Goal: Complete application form

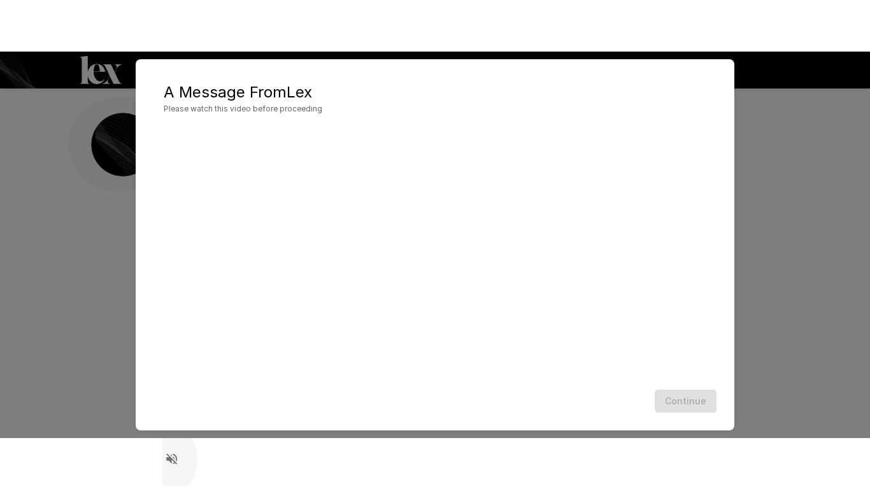
scroll to position [54, 0]
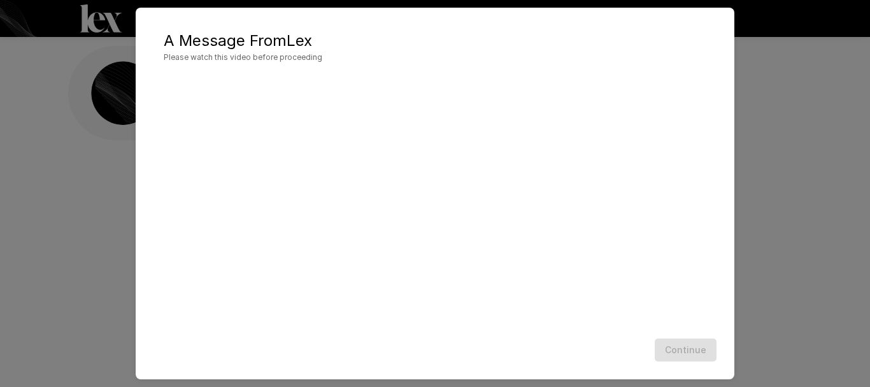
click at [338, 336] on div "Continue" at bounding box center [435, 350] width 574 height 34
drag, startPoint x: 338, startPoint y: 336, endPoint x: 342, endPoint y: 314, distance: 21.9
click at [336, 347] on div "Continue" at bounding box center [435, 350] width 574 height 34
click at [340, 331] on div at bounding box center [435, 203] width 574 height 259
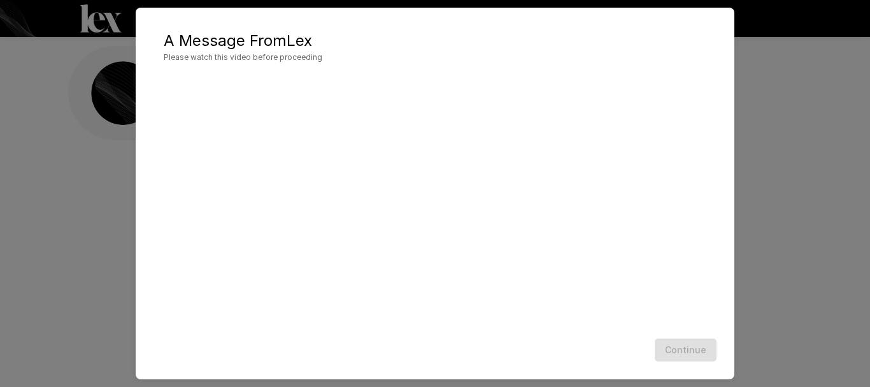
scroll to position [0, 0]
click at [816, 196] on div "A Message From [PERSON_NAME] Please watch this video before proceeding Continue" at bounding box center [435, 193] width 870 height 387
click at [706, 352] on button "Continue" at bounding box center [686, 350] width 62 height 24
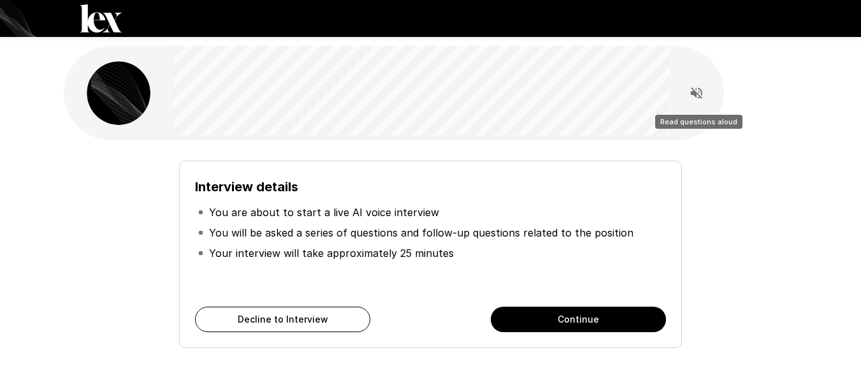
click at [691, 90] on icon "Read questions aloud" at bounding box center [696, 92] width 15 height 15
click at [700, 93] on icon "Stop reading questions aloud" at bounding box center [696, 92] width 15 height 15
click at [610, 326] on button "Continue" at bounding box center [578, 319] width 175 height 25
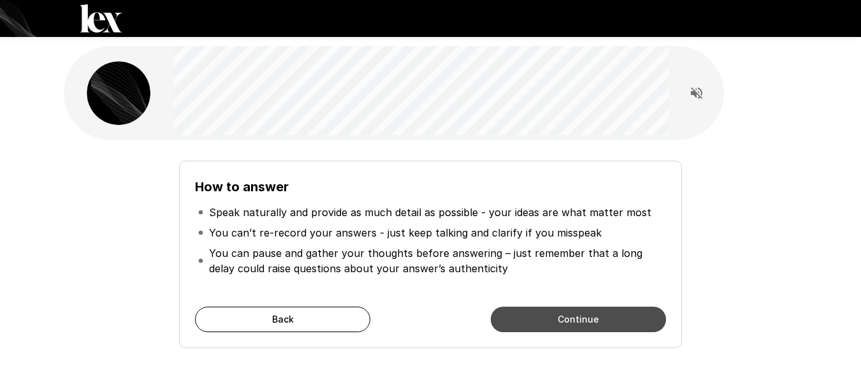
click at [611, 329] on button "Continue" at bounding box center [578, 319] width 175 height 25
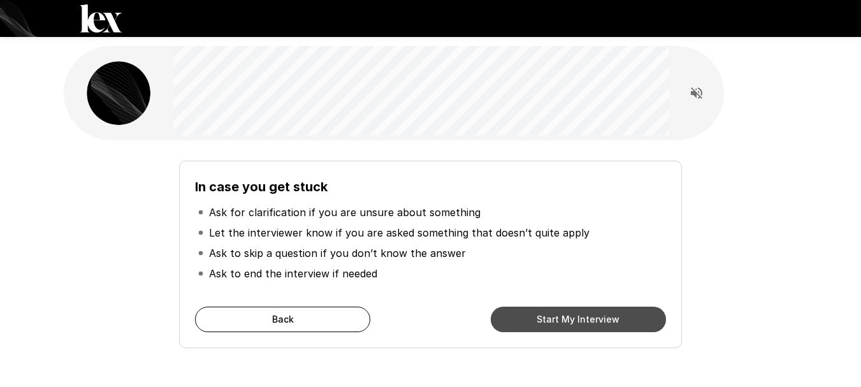
click at [567, 319] on button "Start My Interview" at bounding box center [578, 319] width 175 height 25
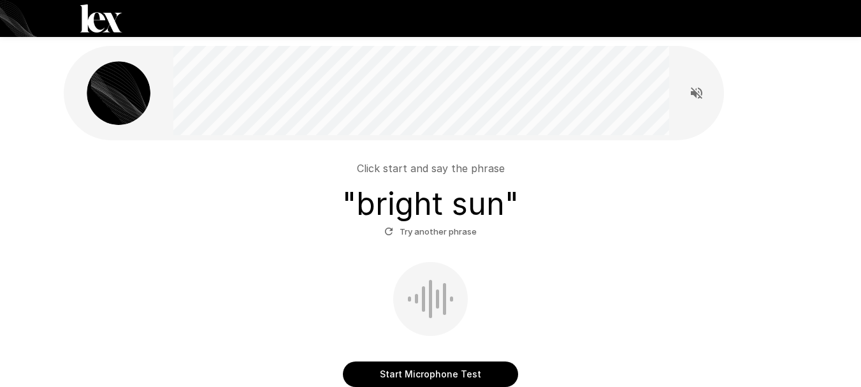
scroll to position [64, 0]
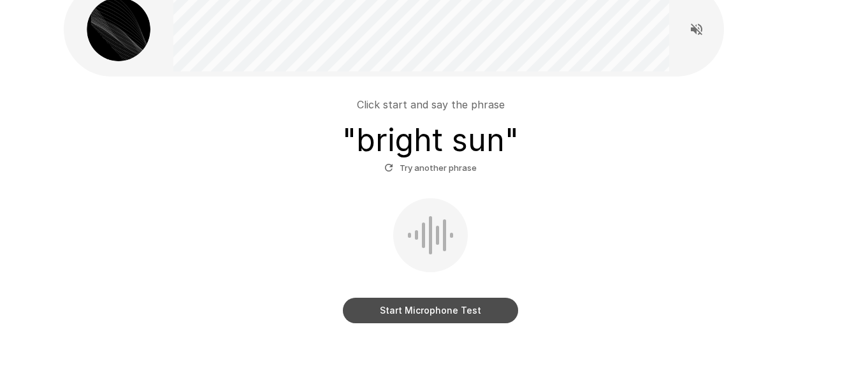
click at [479, 308] on button "Start Microphone Test" at bounding box center [430, 310] width 175 height 25
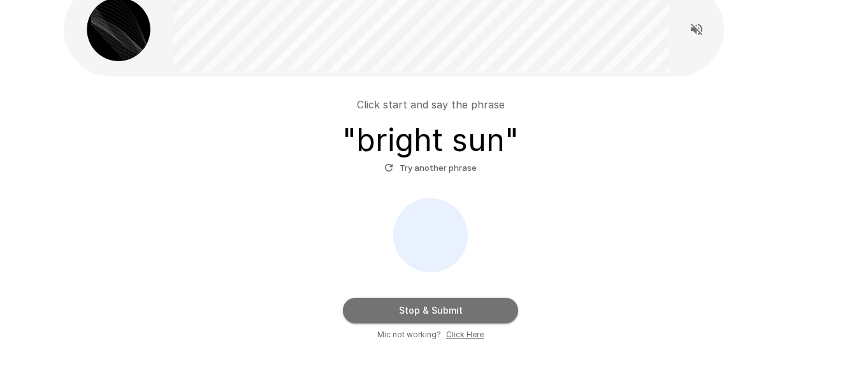
click at [468, 317] on button "Stop & Submit" at bounding box center [430, 310] width 175 height 25
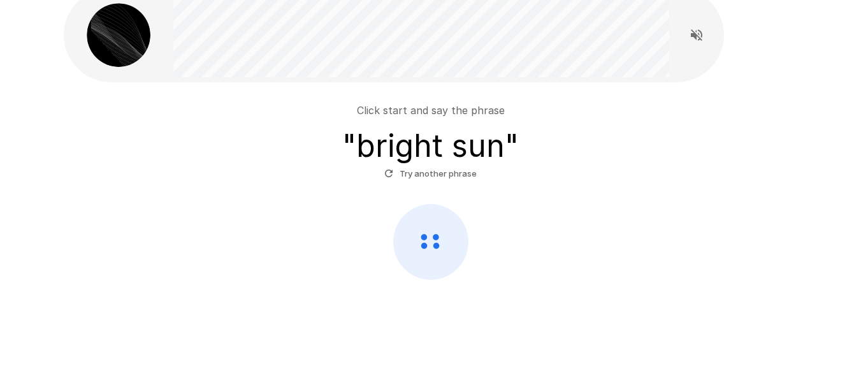
scroll to position [58, 0]
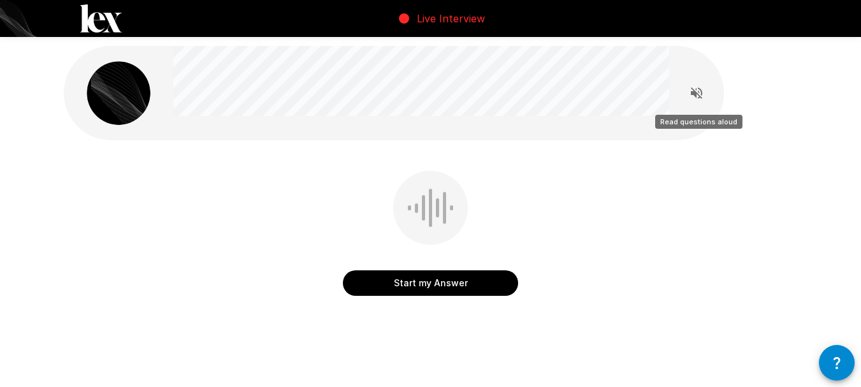
click at [698, 95] on icon "Read questions aloud" at bounding box center [696, 92] width 11 height 11
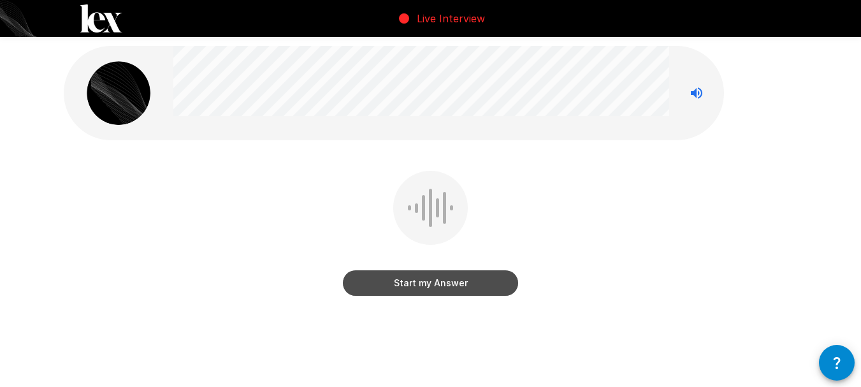
click at [478, 280] on button "Start my Answer" at bounding box center [430, 282] width 175 height 25
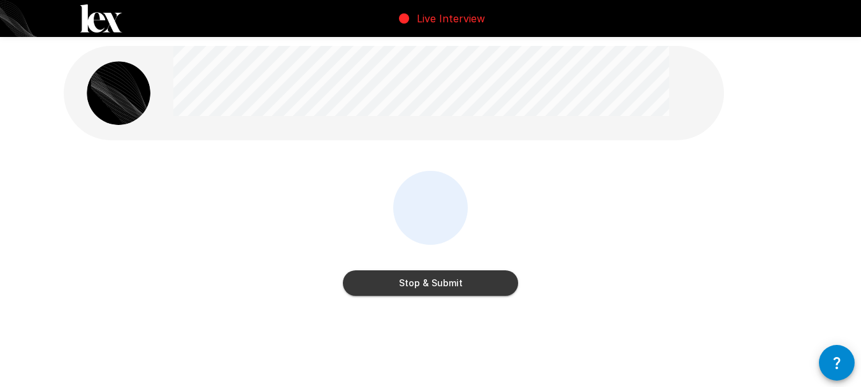
click at [478, 284] on button "Stop & Submit" at bounding box center [430, 282] width 175 height 25
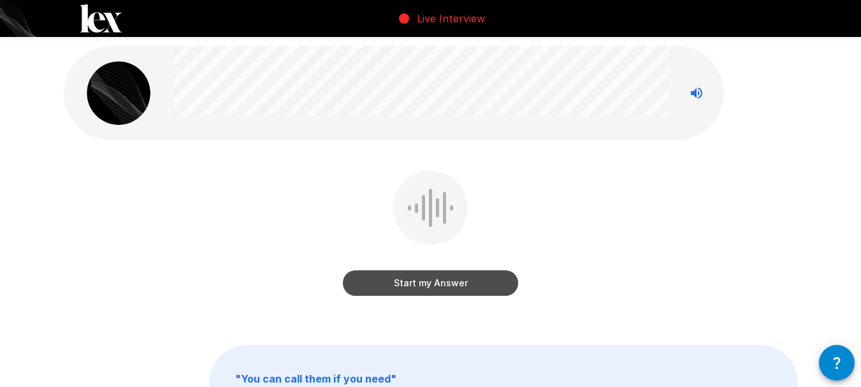
click at [438, 279] on button "Start my Answer" at bounding box center [430, 282] width 175 height 25
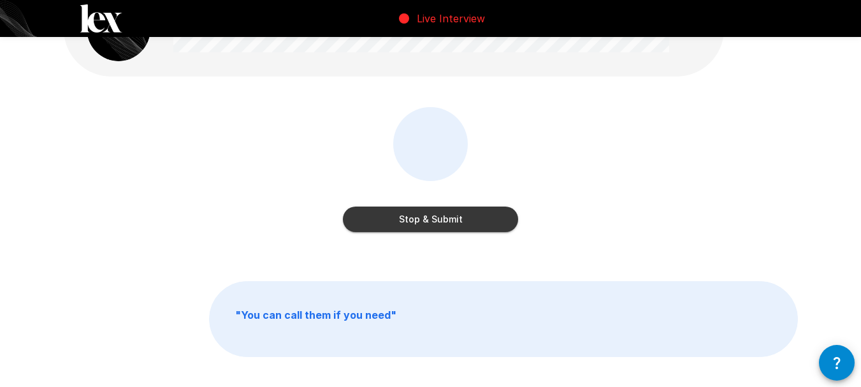
scroll to position [8, 0]
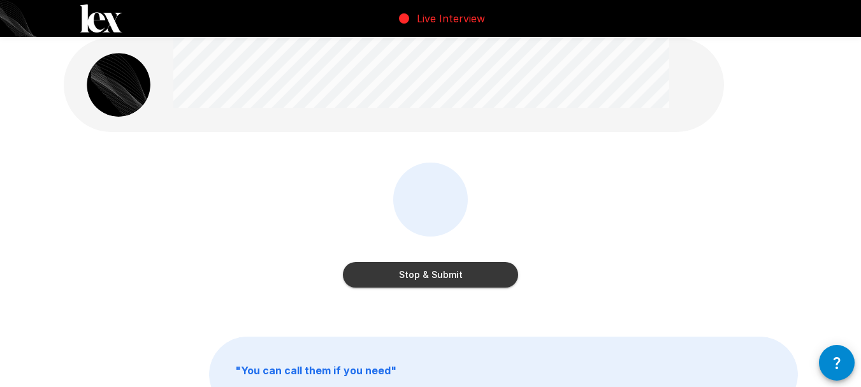
click at [455, 273] on button "Stop & Submit" at bounding box center [430, 274] width 175 height 25
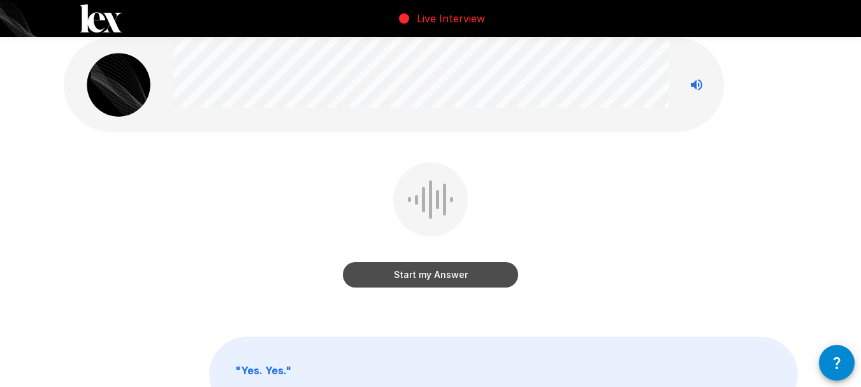
click at [448, 271] on button "Start my Answer" at bounding box center [430, 274] width 175 height 25
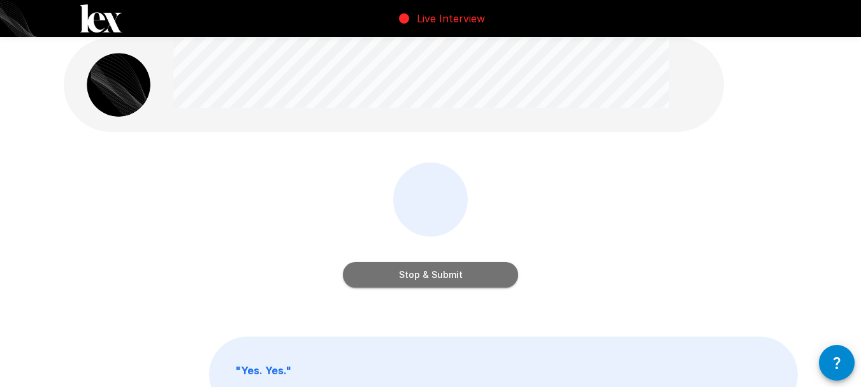
click at [475, 283] on button "Stop & Submit" at bounding box center [430, 274] width 175 height 25
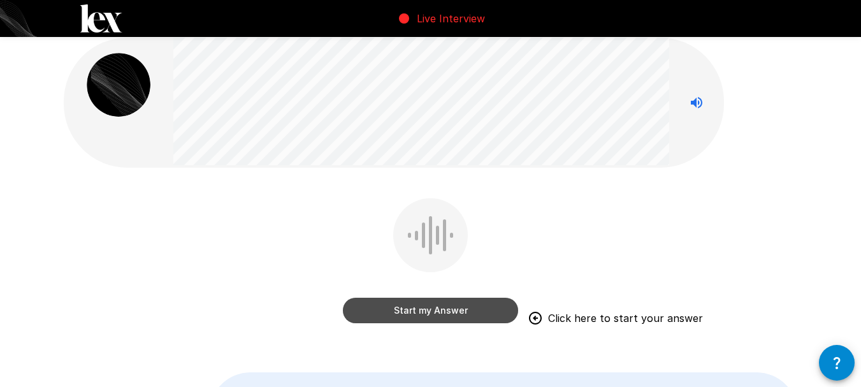
click at [417, 306] on button "Start my Answer" at bounding box center [430, 310] width 175 height 25
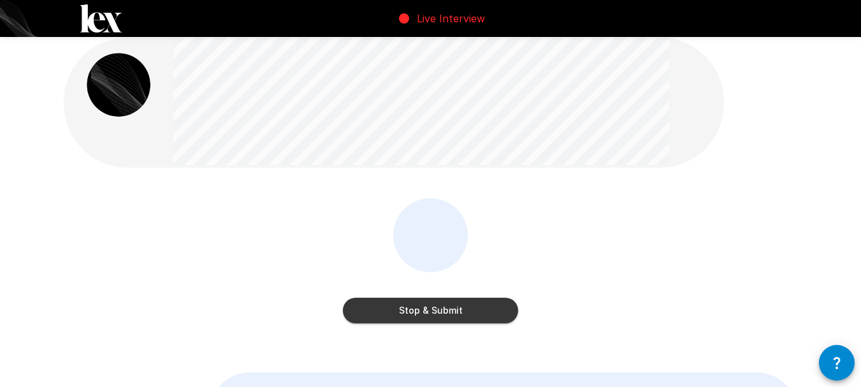
click at [433, 312] on button "Stop & Submit" at bounding box center [430, 310] width 175 height 25
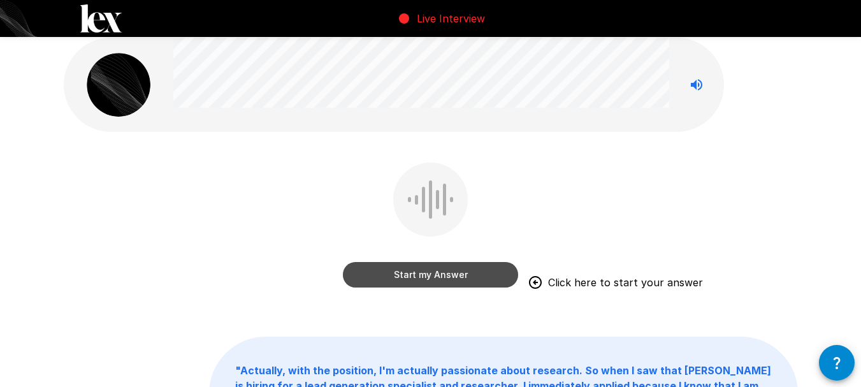
click at [470, 271] on button "Start my Answer" at bounding box center [430, 274] width 175 height 25
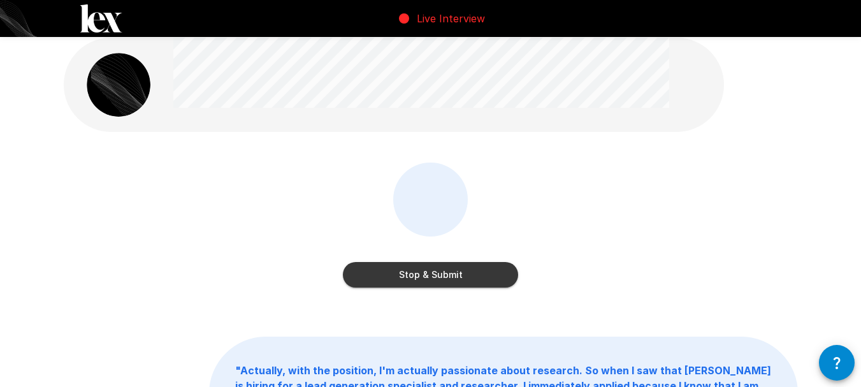
drag, startPoint x: 425, startPoint y: 268, endPoint x: 693, endPoint y: 104, distance: 313.8
click at [425, 267] on button "Stop & Submit" at bounding box center [430, 274] width 175 height 25
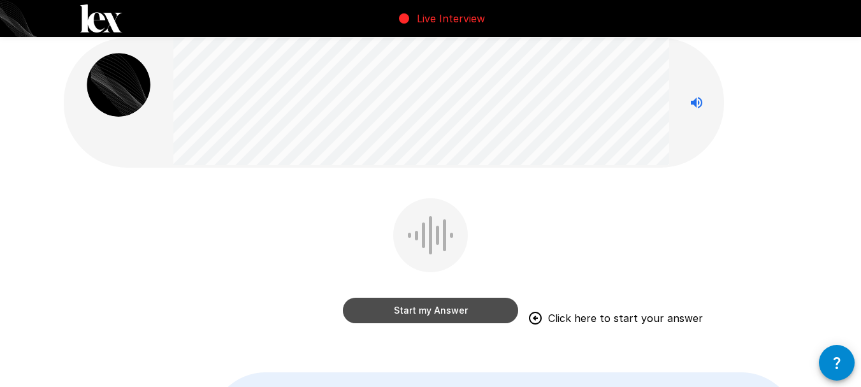
click at [459, 311] on button "Start my Answer" at bounding box center [430, 310] width 175 height 25
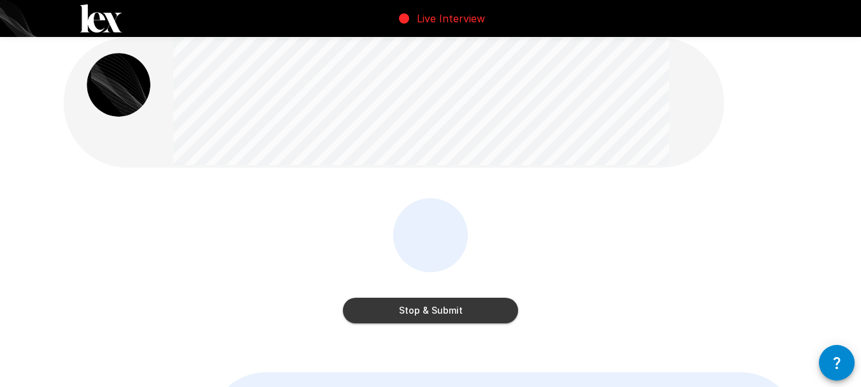
click at [470, 305] on button "Stop & Submit" at bounding box center [430, 310] width 175 height 25
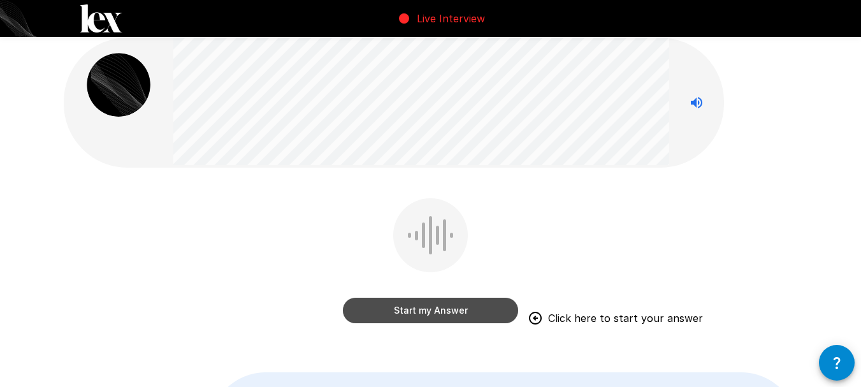
click at [417, 306] on button "Start my Answer" at bounding box center [430, 310] width 175 height 25
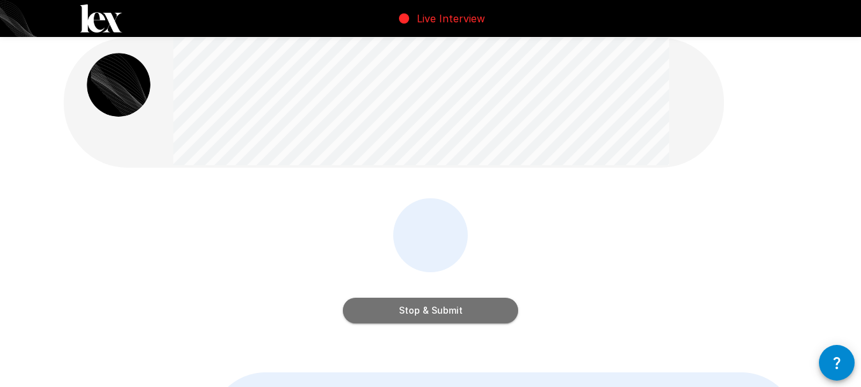
click at [485, 318] on button "Stop & Submit" at bounding box center [430, 310] width 175 height 25
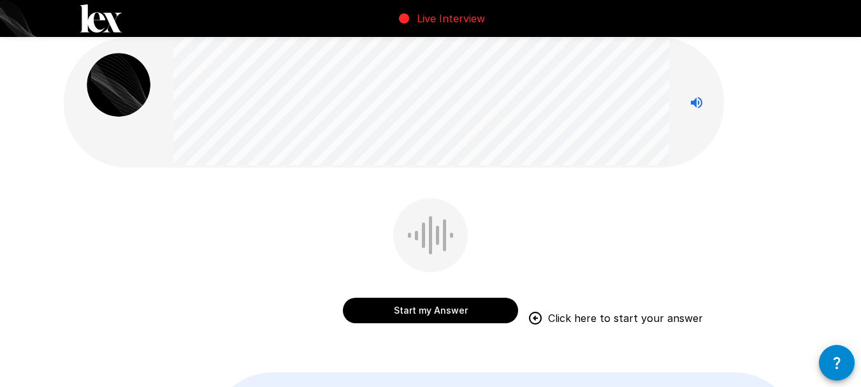
click at [487, 304] on button "Start my Answer" at bounding box center [430, 310] width 175 height 25
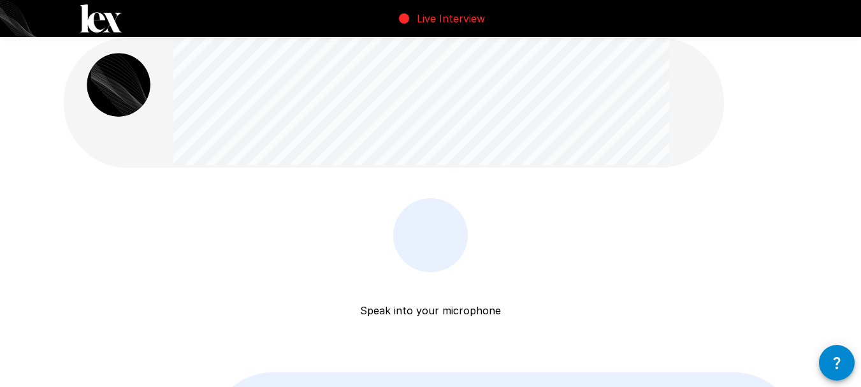
click at [730, 177] on div "Speak into your microphone Stop & Submit " With my previous work as a regenerat…" at bounding box center [430, 313] width 765 height 642
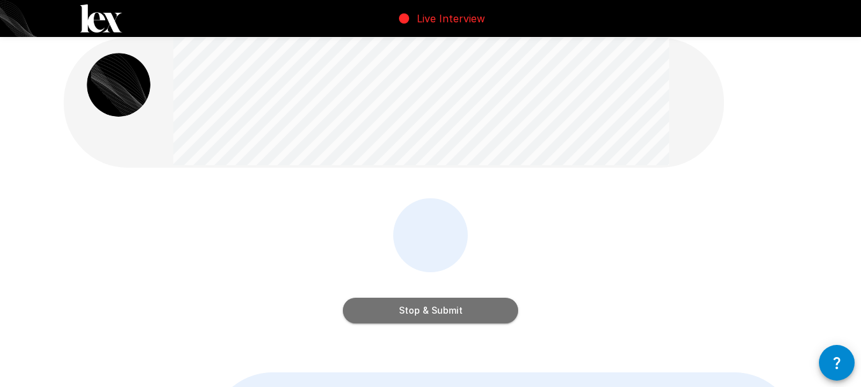
click at [487, 311] on button "Stop & Submit" at bounding box center [430, 310] width 175 height 25
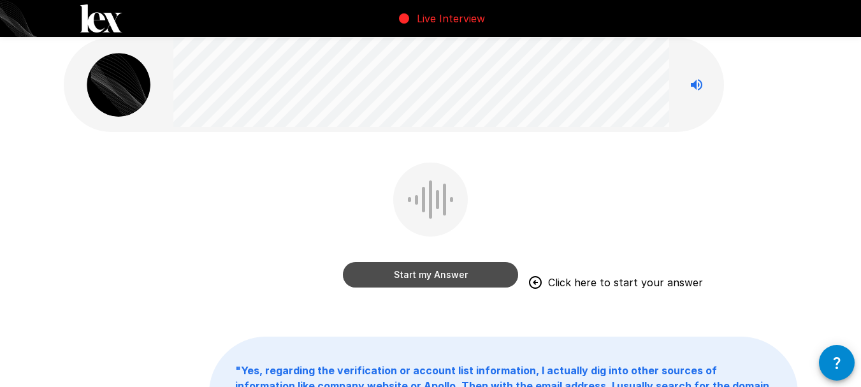
click at [433, 273] on button "Start my Answer" at bounding box center [430, 274] width 175 height 25
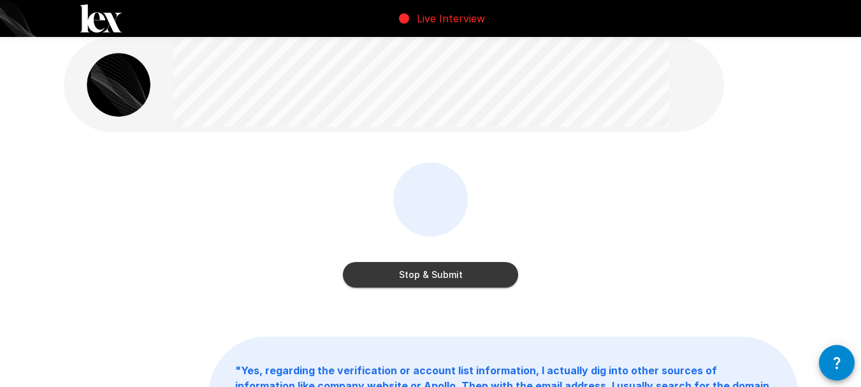
click at [492, 272] on button "Stop & Submit" at bounding box center [430, 274] width 175 height 25
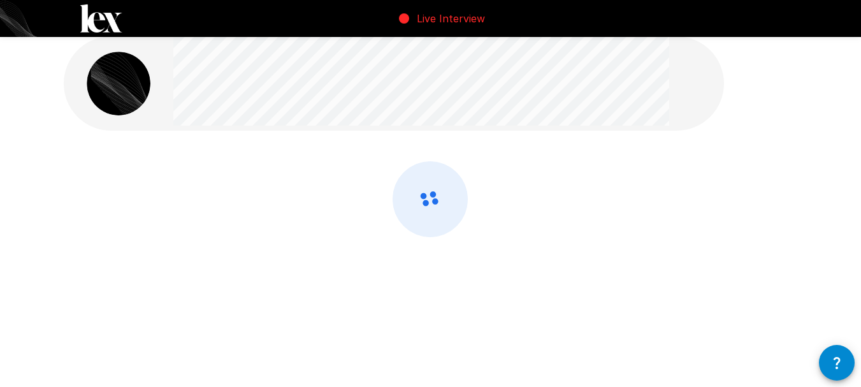
scroll to position [0, 0]
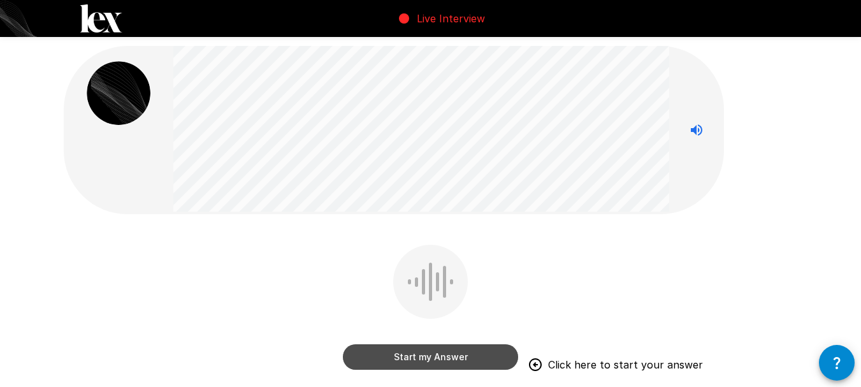
click at [400, 360] on button "Start my Answer" at bounding box center [430, 356] width 175 height 25
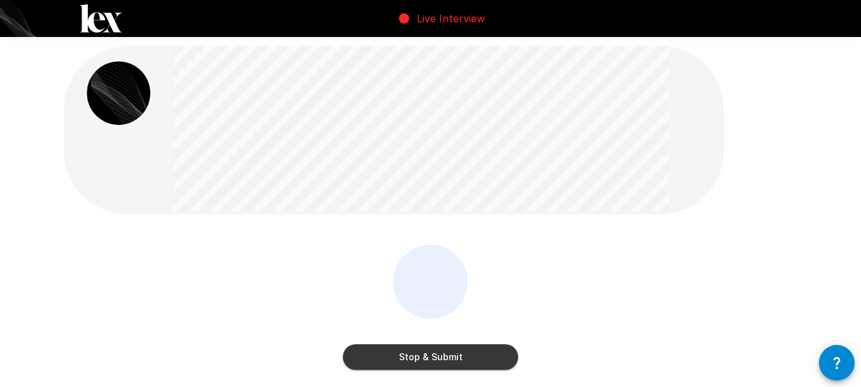
drag, startPoint x: 456, startPoint y: 366, endPoint x: 552, endPoint y: 247, distance: 153.6
click at [456, 365] on button "Stop & Submit" at bounding box center [430, 356] width 175 height 25
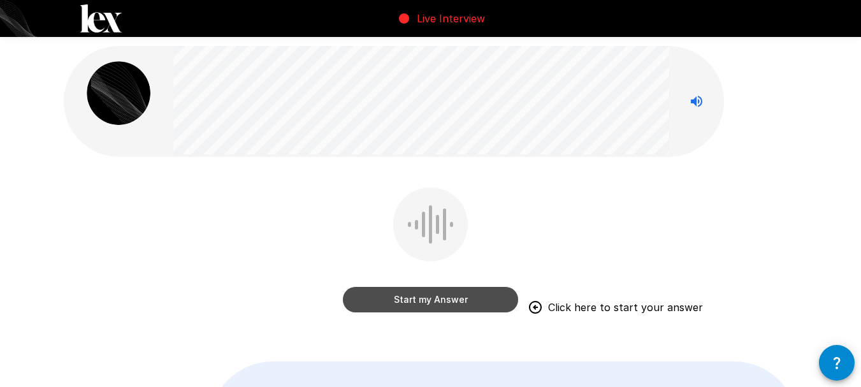
click at [490, 303] on button "Start my Answer" at bounding box center [430, 299] width 175 height 25
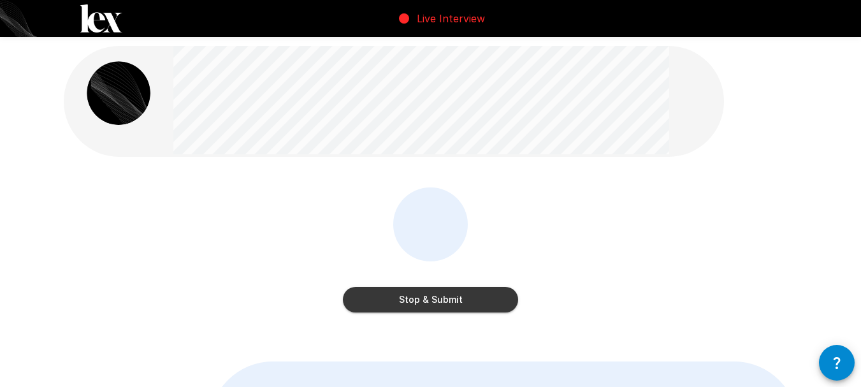
drag, startPoint x: 481, startPoint y: 289, endPoint x: 617, endPoint y: 196, distance: 164.9
click at [483, 287] on button "Stop & Submit" at bounding box center [430, 299] width 175 height 25
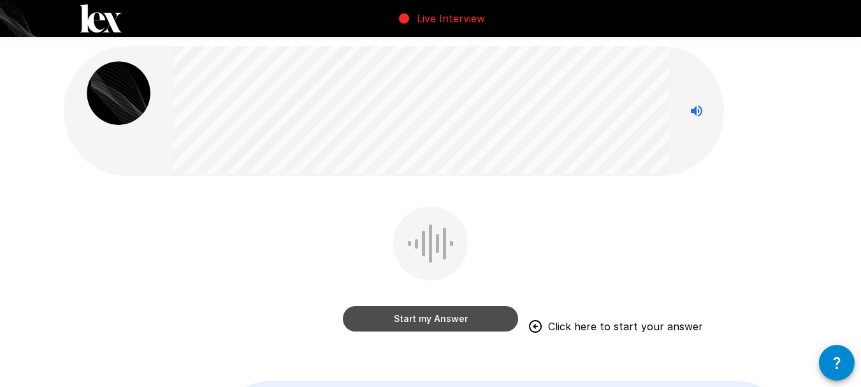
click at [461, 308] on button "Start my Answer" at bounding box center [430, 318] width 175 height 25
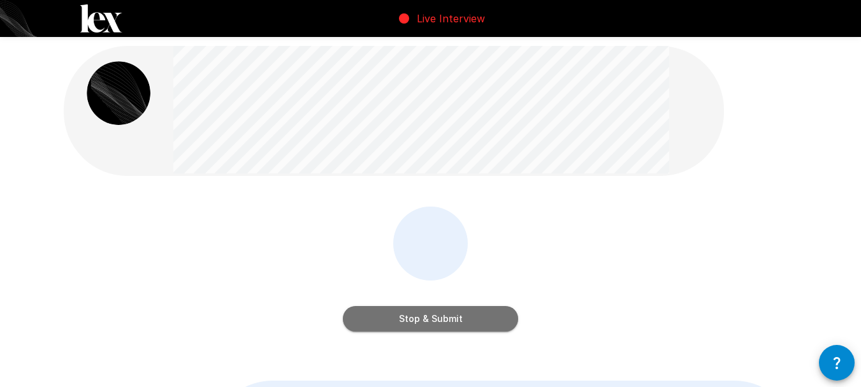
drag, startPoint x: 454, startPoint y: 310, endPoint x: 526, endPoint y: 263, distance: 86.1
click at [454, 309] on button "Stop & Submit" at bounding box center [430, 318] width 175 height 25
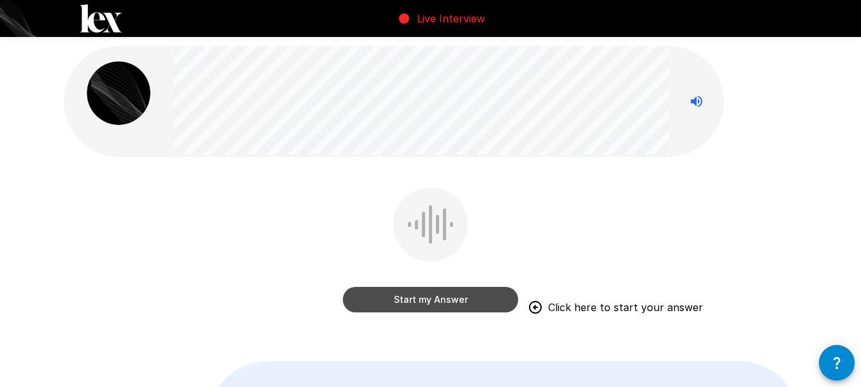
drag, startPoint x: 465, startPoint y: 291, endPoint x: 468, endPoint y: 297, distance: 7.1
click at [468, 297] on button "Start my Answer" at bounding box center [430, 299] width 175 height 25
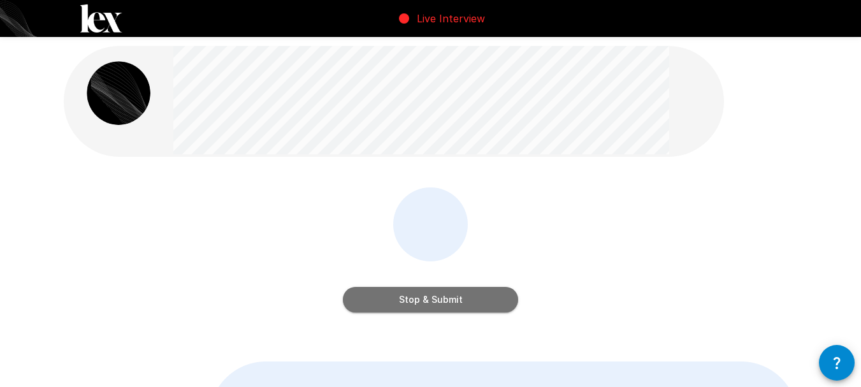
click at [459, 303] on button "Stop & Submit" at bounding box center [430, 299] width 175 height 25
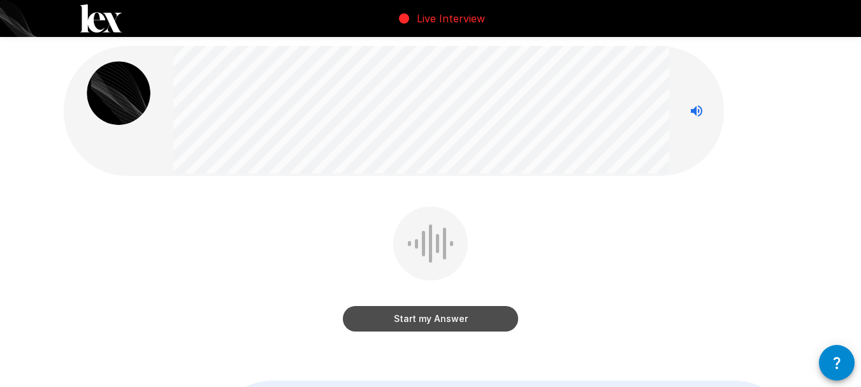
click at [458, 326] on button "Start my Answer" at bounding box center [430, 318] width 175 height 25
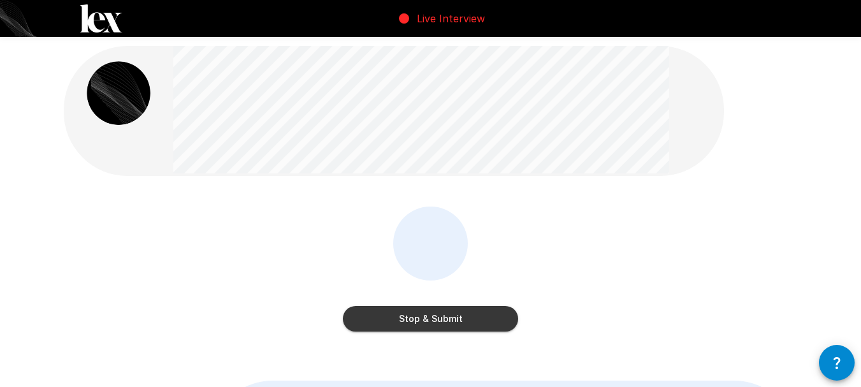
click at [497, 319] on button "Stop & Submit" at bounding box center [430, 318] width 175 height 25
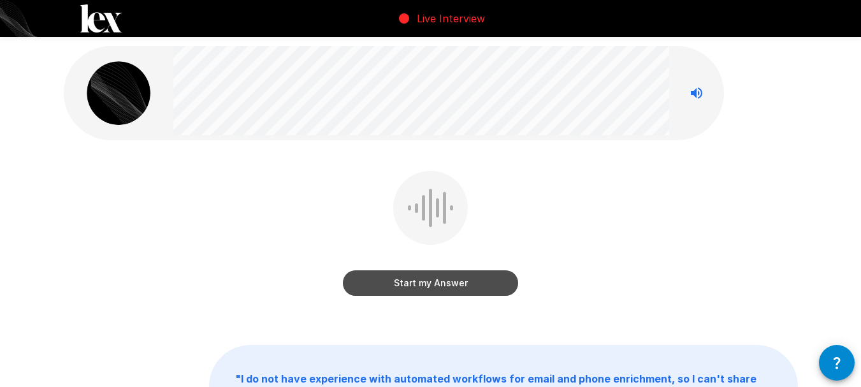
click at [473, 279] on button "Start my Answer" at bounding box center [430, 282] width 175 height 25
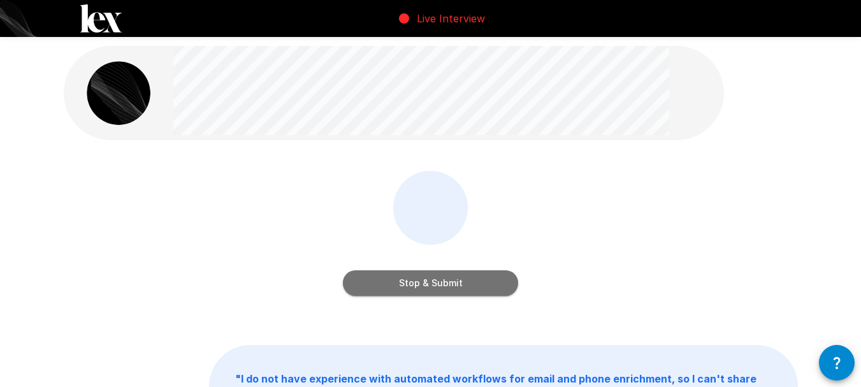
click at [484, 285] on button "Stop & Submit" at bounding box center [430, 282] width 175 height 25
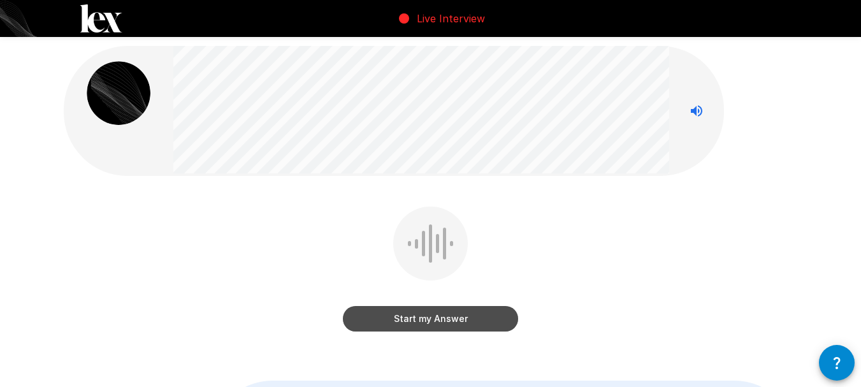
click at [445, 321] on button "Start my Answer" at bounding box center [430, 318] width 175 height 25
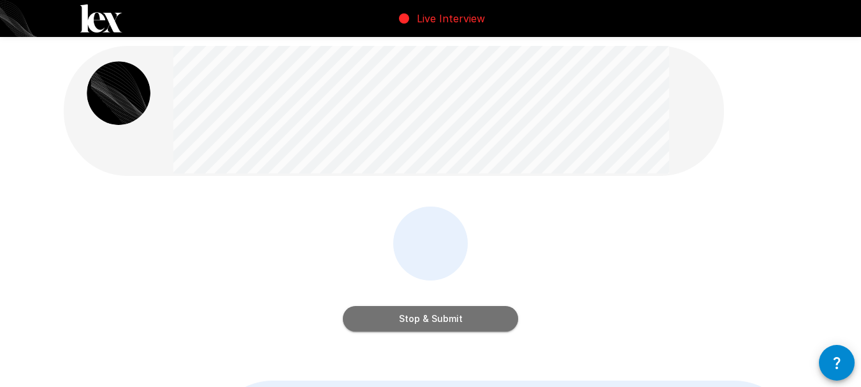
click at [478, 313] on button "Stop & Submit" at bounding box center [430, 318] width 175 height 25
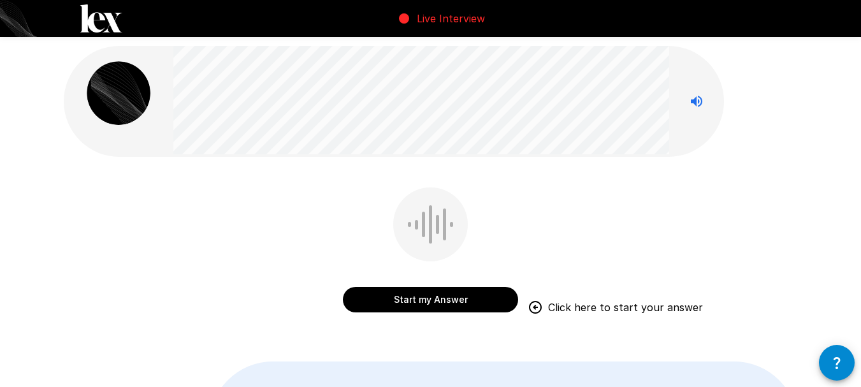
drag, startPoint x: 429, startPoint y: 307, endPoint x: 431, endPoint y: 294, distance: 12.8
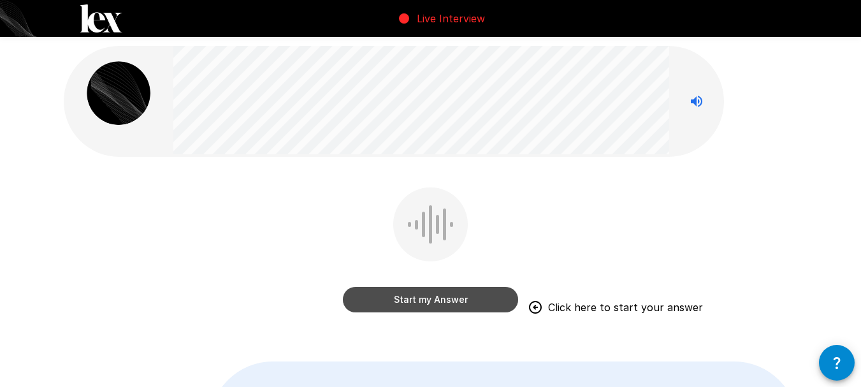
click at [458, 302] on button "Start my Answer" at bounding box center [430, 299] width 175 height 25
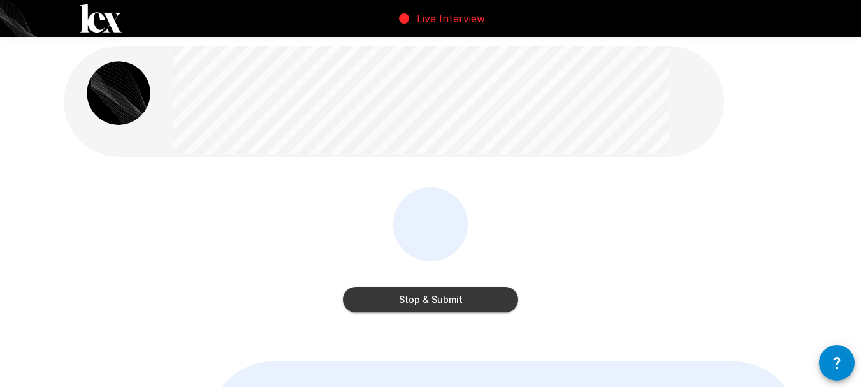
drag, startPoint x: 486, startPoint y: 311, endPoint x: 485, endPoint y: 244, distance: 66.9
click at [486, 308] on button "Stop & Submit" at bounding box center [430, 299] width 175 height 25
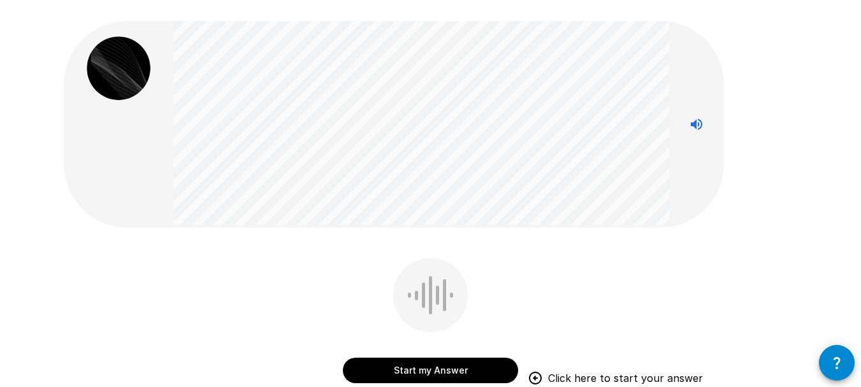
scroll to position [64, 0]
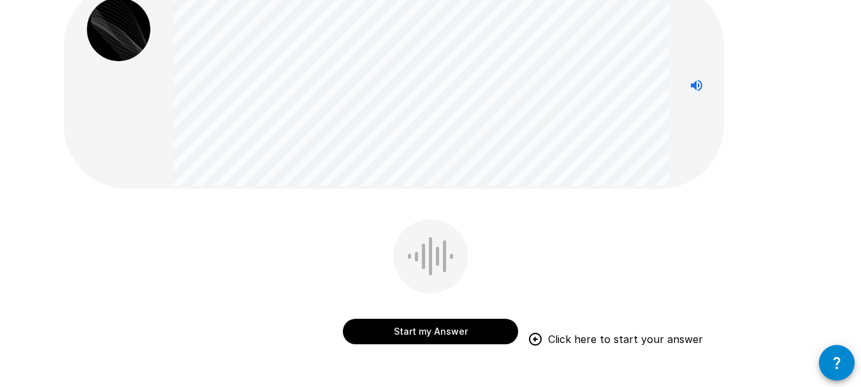
click at [453, 329] on button "Start my Answer" at bounding box center [430, 331] width 175 height 25
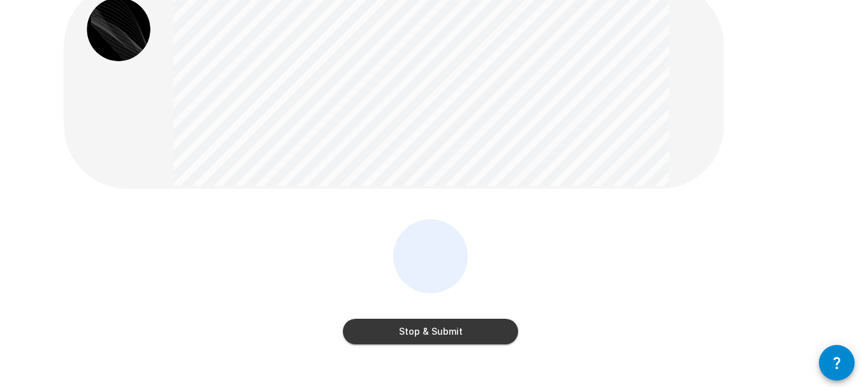
drag, startPoint x: 485, startPoint y: 335, endPoint x: 505, endPoint y: 266, distance: 71.8
click at [485, 334] on button "Stop & Submit" at bounding box center [430, 331] width 175 height 25
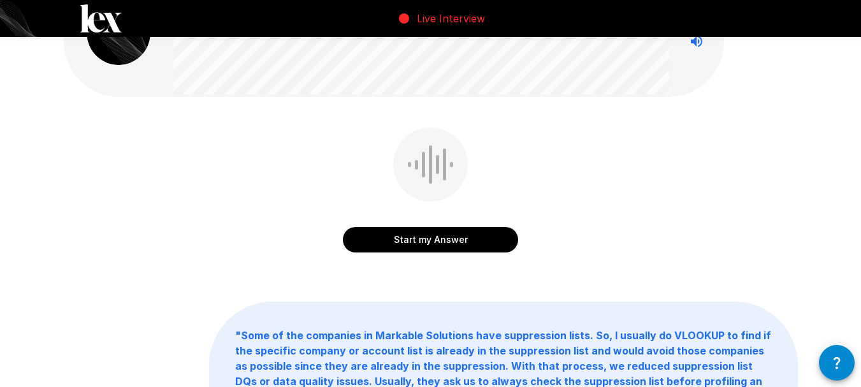
scroll to position [0, 0]
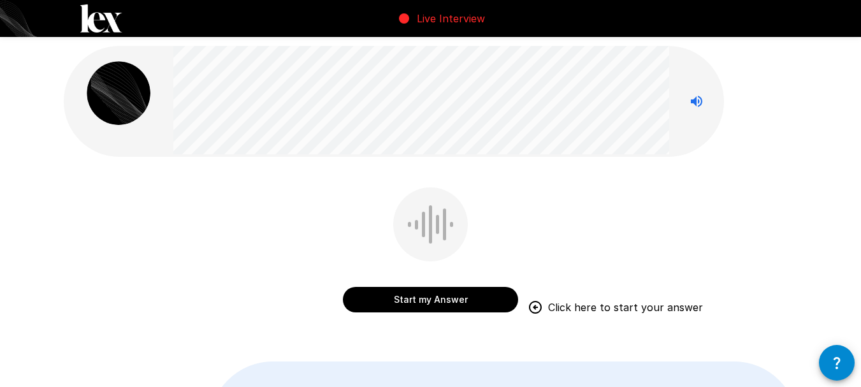
drag, startPoint x: 452, startPoint y: 294, endPoint x: 639, endPoint y: 220, distance: 201.0
click at [639, 220] on div "Start my Answer Click here to start your answer" at bounding box center [431, 258] width 734 height 143
drag, startPoint x: 464, startPoint y: 298, endPoint x: 621, endPoint y: 203, distance: 183.5
click at [606, 222] on div "Start my Answer Click here to start your answer" at bounding box center [431, 258] width 734 height 143
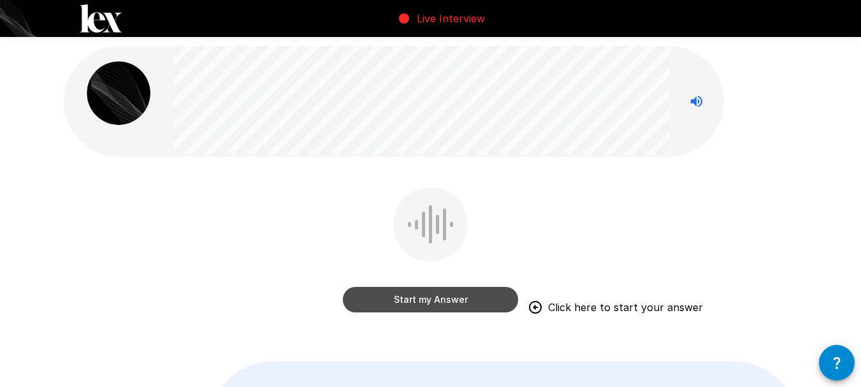
click at [423, 298] on button "Start my Answer" at bounding box center [430, 299] width 175 height 25
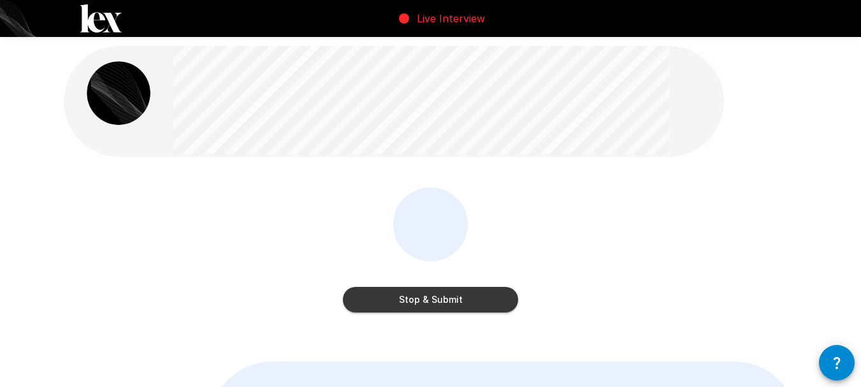
click at [480, 300] on button "Stop & Submit" at bounding box center [430, 299] width 175 height 25
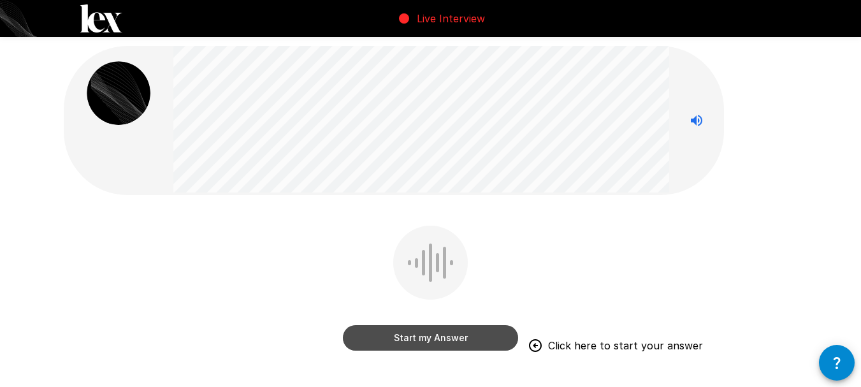
drag, startPoint x: 442, startPoint y: 336, endPoint x: 721, endPoint y: 95, distance: 369.2
click at [442, 334] on button "Start my Answer" at bounding box center [430, 337] width 175 height 25
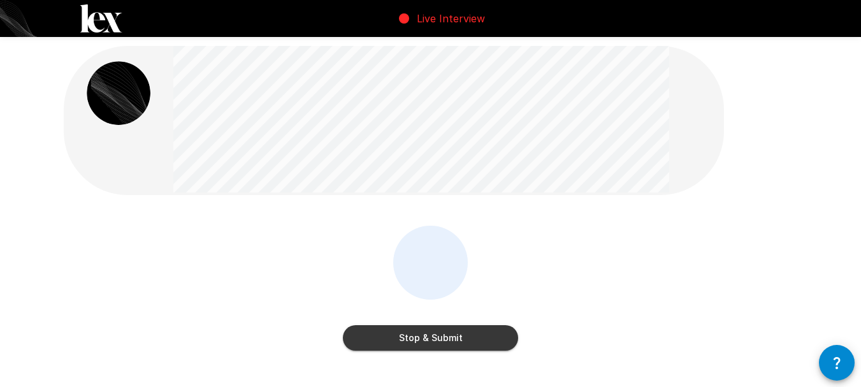
drag, startPoint x: 444, startPoint y: 343, endPoint x: 610, endPoint y: 196, distance: 222.1
click at [446, 339] on button "Stop & Submit" at bounding box center [430, 337] width 175 height 25
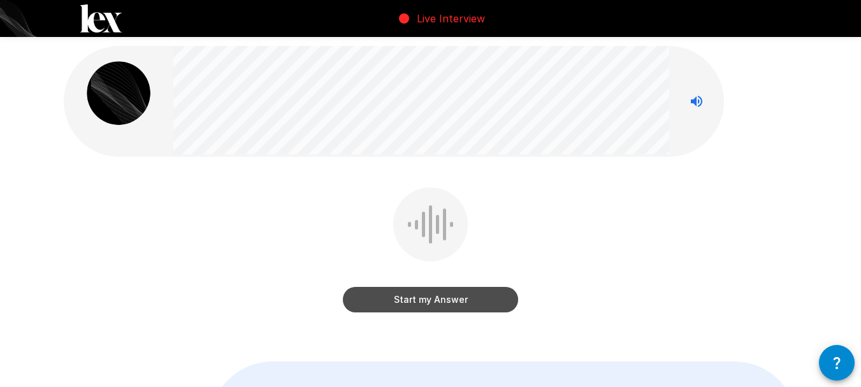
click at [447, 301] on button "Start my Answer" at bounding box center [430, 299] width 175 height 25
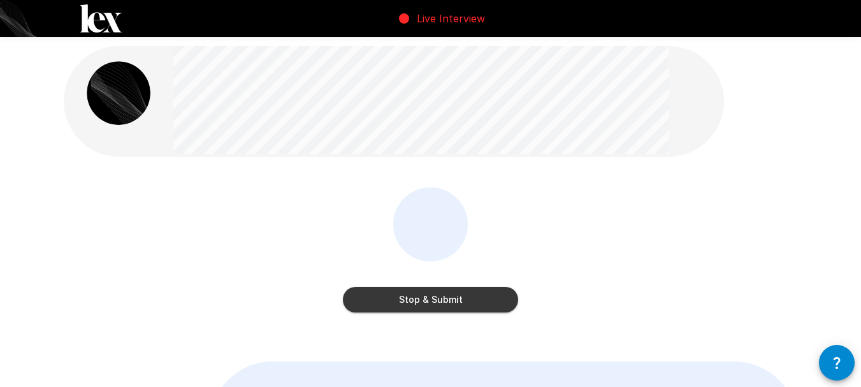
click at [454, 296] on button "Stop & Submit" at bounding box center [430, 299] width 175 height 25
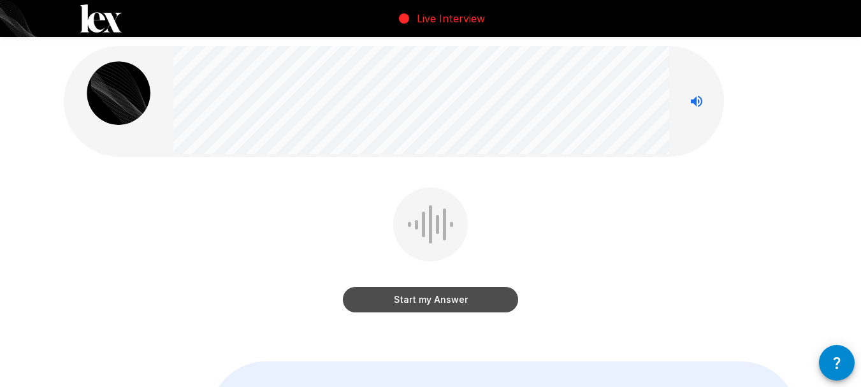
click at [415, 302] on button "Start my Answer" at bounding box center [430, 299] width 175 height 25
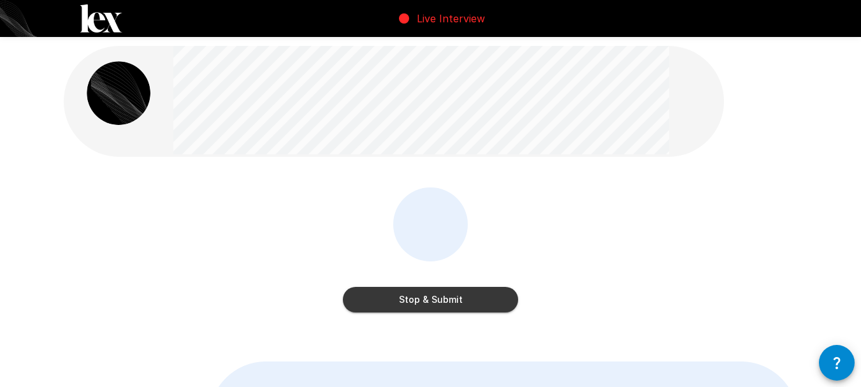
click at [437, 294] on button "Stop & Submit" at bounding box center [430, 299] width 175 height 25
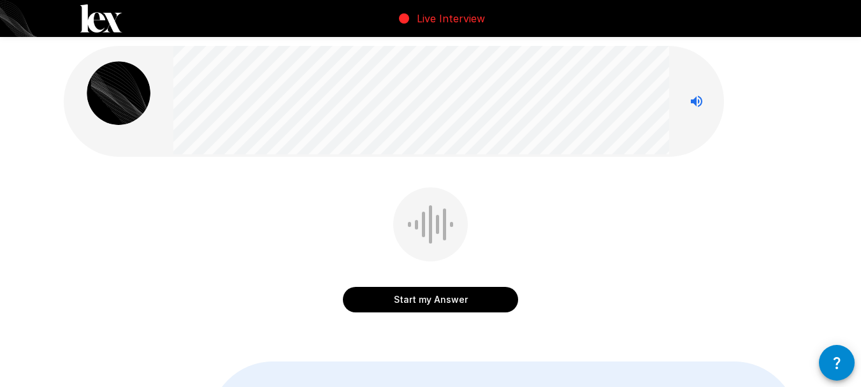
click at [411, 294] on button "Start my Answer" at bounding box center [430, 299] width 175 height 25
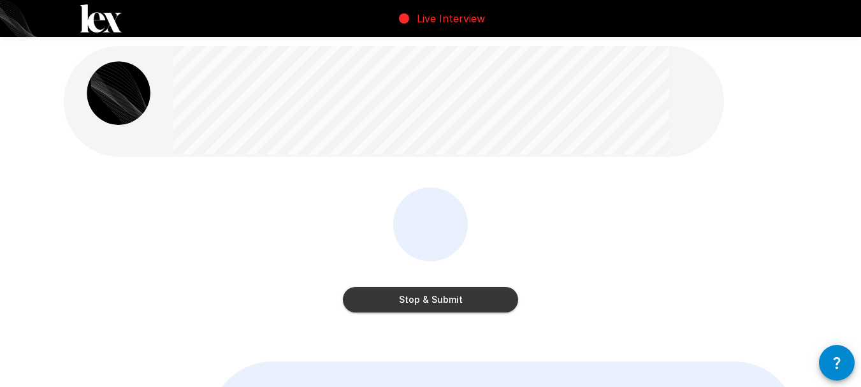
click at [524, 208] on div "Stop & Submit" at bounding box center [431, 258] width 734 height 143
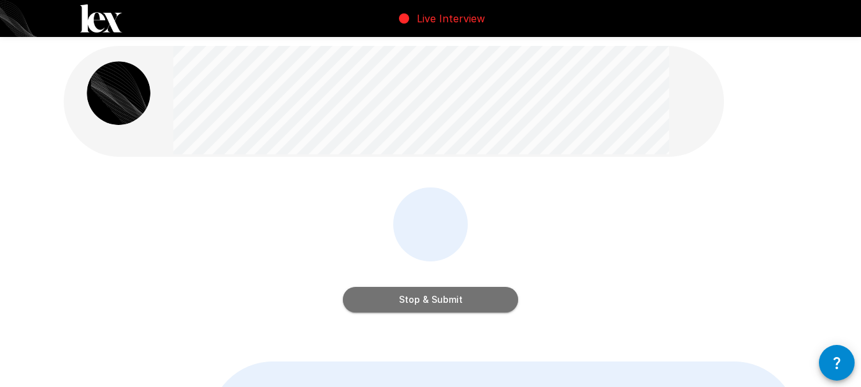
click at [433, 298] on button "Stop & Submit" at bounding box center [430, 299] width 175 height 25
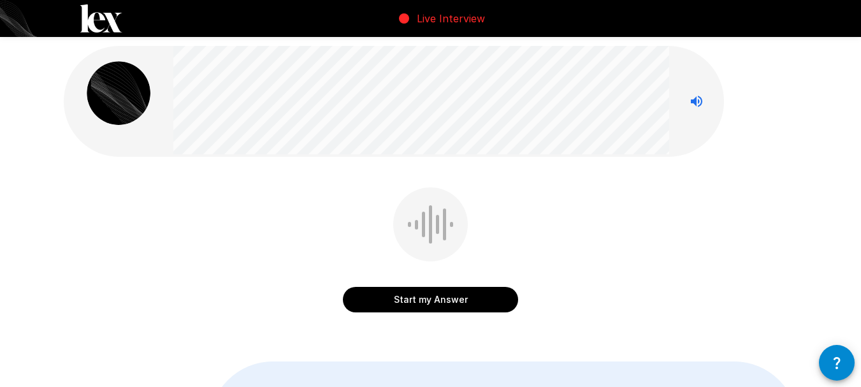
drag, startPoint x: 494, startPoint y: 295, endPoint x: 709, endPoint y: 206, distance: 232.3
click at [494, 294] on button "Start my Answer" at bounding box center [430, 299] width 175 height 25
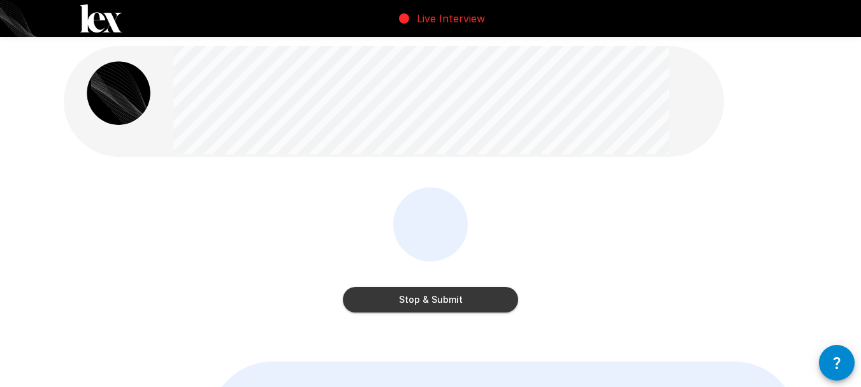
click at [482, 298] on button "Stop & Submit" at bounding box center [430, 299] width 175 height 25
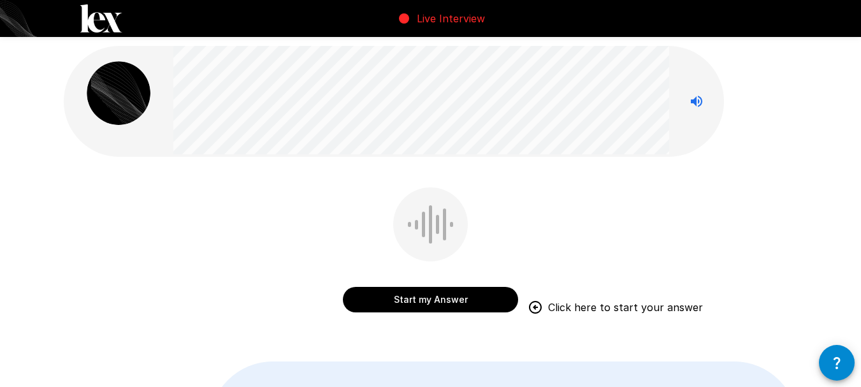
click at [477, 300] on button "Start my Answer" at bounding box center [430, 299] width 175 height 25
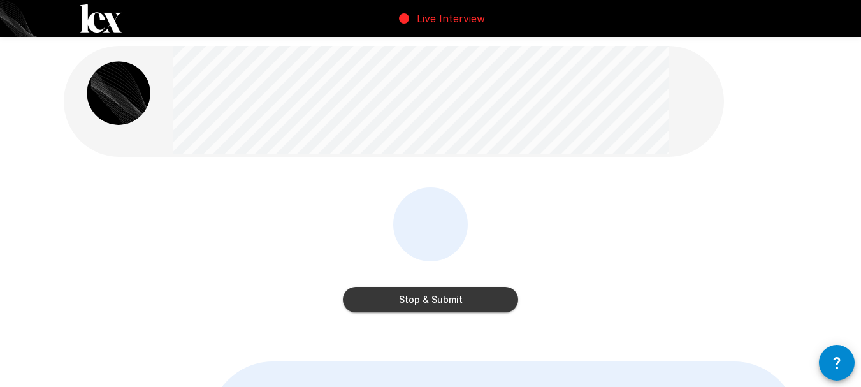
click at [473, 294] on button "Stop & Submit" at bounding box center [430, 299] width 175 height 25
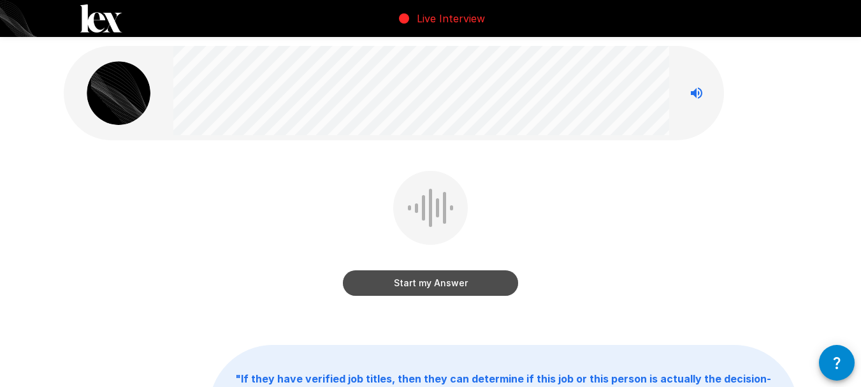
click at [472, 284] on button "Start my Answer" at bounding box center [430, 282] width 175 height 25
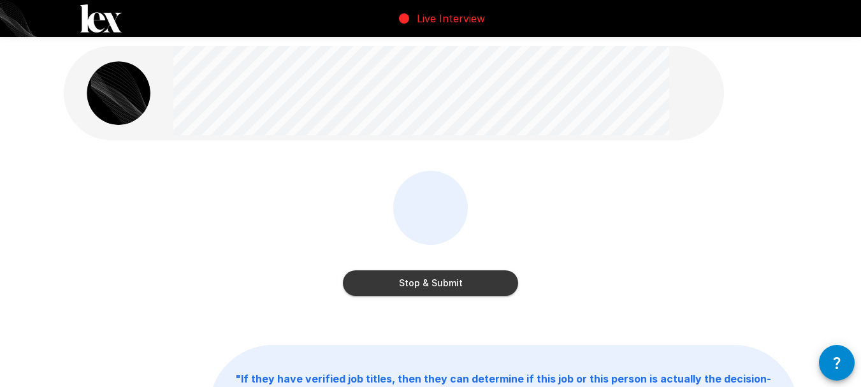
click at [498, 276] on button "Stop & Submit" at bounding box center [430, 282] width 175 height 25
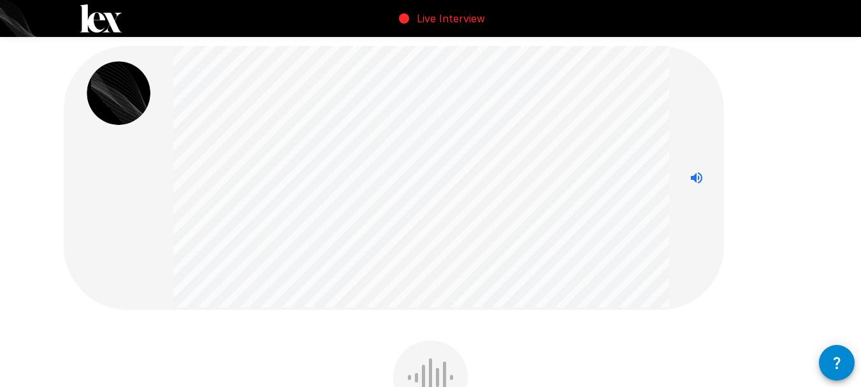
scroll to position [127, 0]
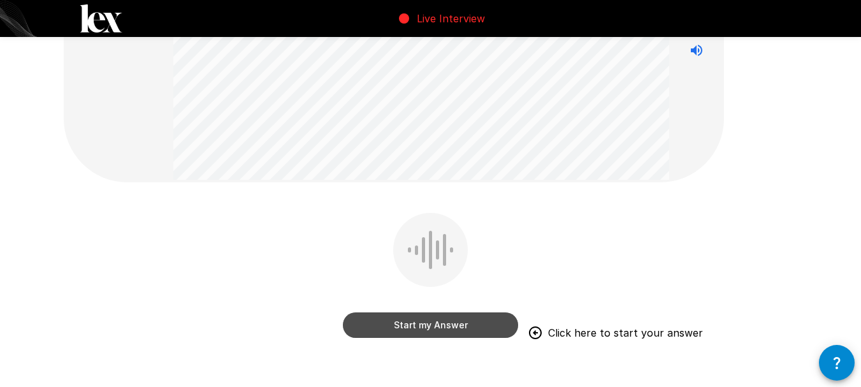
click at [439, 328] on button "Start my Answer" at bounding box center [430, 324] width 175 height 25
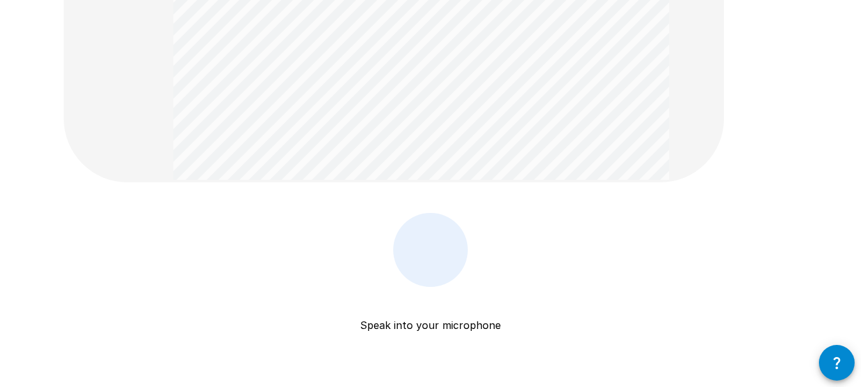
click at [425, 252] on div at bounding box center [430, 250] width 49 height 38
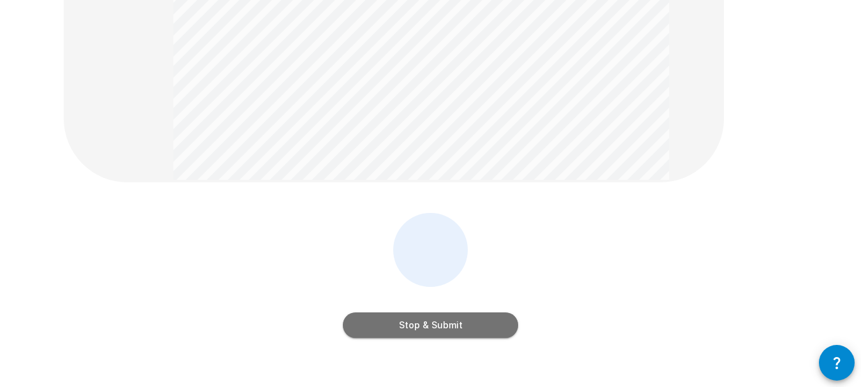
click at [463, 326] on button "Stop & Submit" at bounding box center [430, 324] width 175 height 25
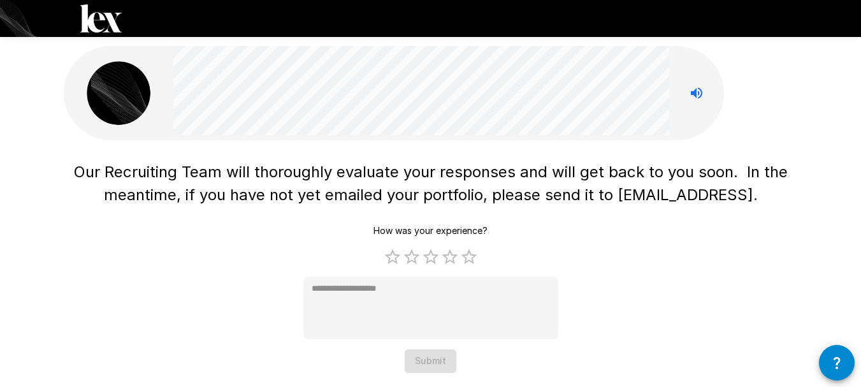
scroll to position [14, 0]
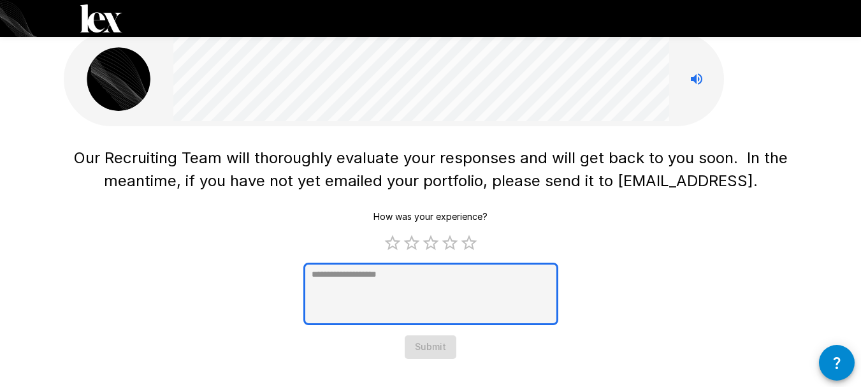
click at [457, 291] on textarea at bounding box center [430, 294] width 255 height 62
type textarea "*"
